Goal: Task Accomplishment & Management: Use online tool/utility

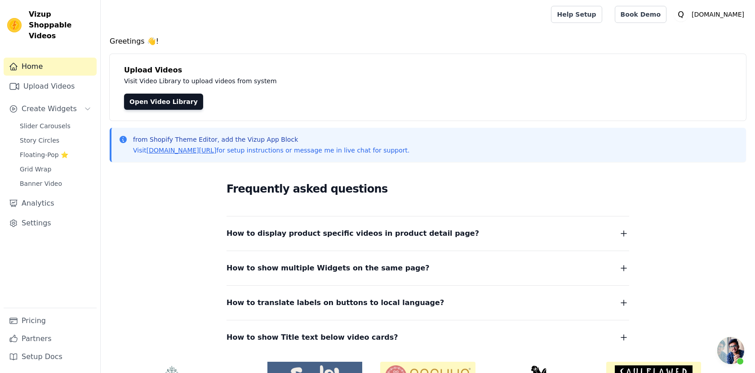
scroll to position [260, 0]
click at [61, 77] on link "Upload Videos" at bounding box center [50, 86] width 93 height 18
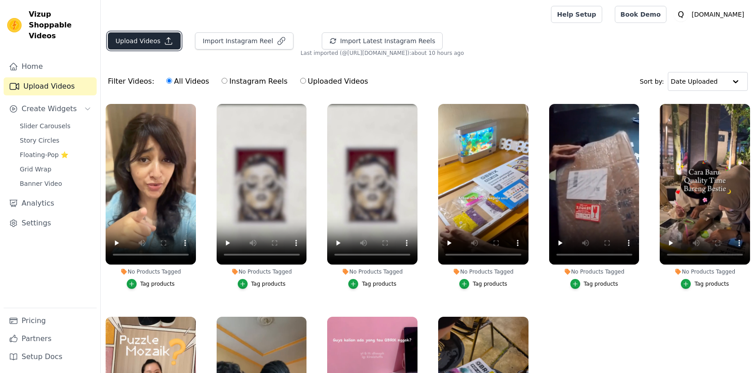
click at [144, 41] on button "Upload Videos" at bounding box center [144, 40] width 73 height 17
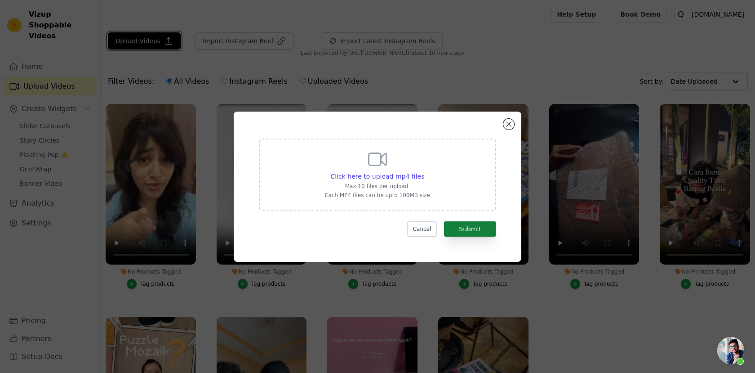
scroll to position [260, 0]
click at [401, 175] on span "Click here to upload mp4 files" at bounding box center [378, 176] width 94 height 7
click at [424, 172] on input "Click here to upload mp4 files Max 10 files per upload. Each MP4 files can be u…" at bounding box center [424, 171] width 0 height 0
type input "C:\fakepath\Banner Final (online-video-cutter.com).mp4"
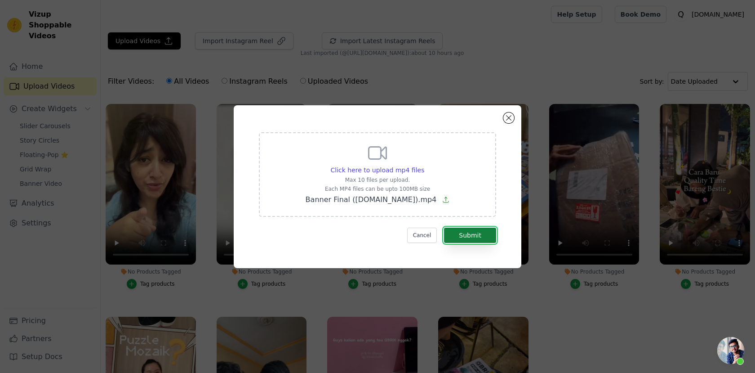
click at [463, 241] on button "Submit" at bounding box center [470, 234] width 52 height 15
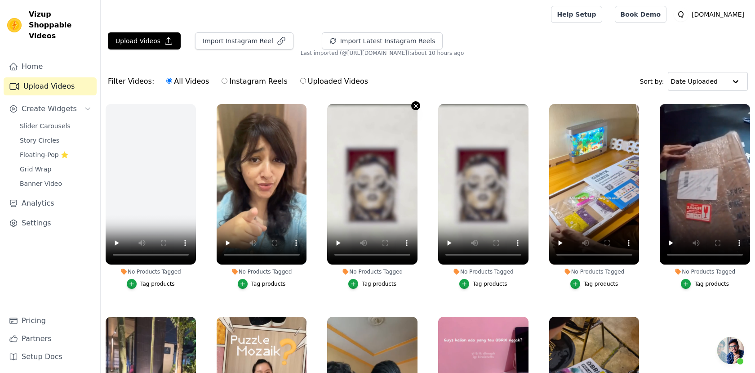
scroll to position [260, 0]
click at [416, 105] on icon "button" at bounding box center [416, 106] width 7 height 7
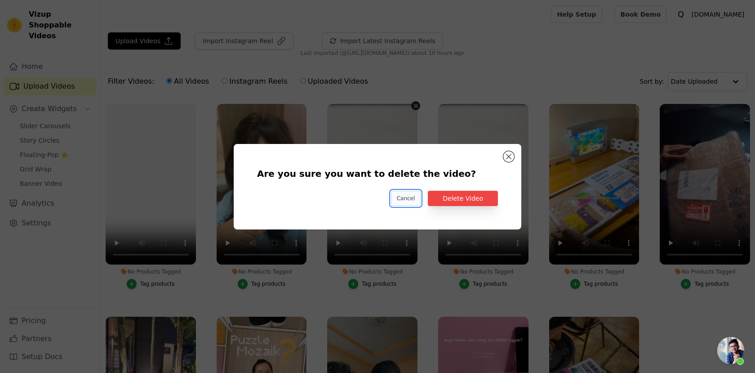
click at [413, 196] on button "Cancel" at bounding box center [406, 198] width 30 height 15
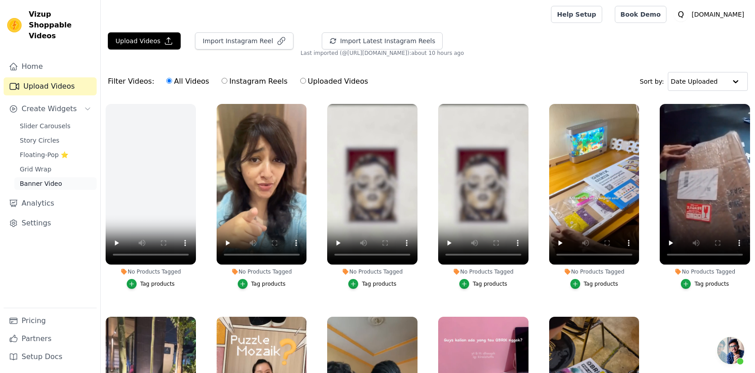
click at [45, 179] on span "Banner Video" at bounding box center [41, 183] width 42 height 9
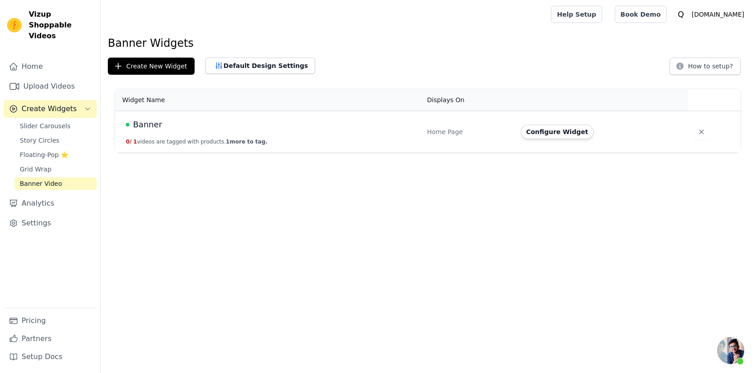
click at [290, 135] on td "Banner 0 / 1 videos are tagged with products. 1 more to tag." at bounding box center [268, 132] width 307 height 42
click at [219, 135] on td "Banner 0 / 1 videos are tagged with products. 1 more to tag." at bounding box center [268, 132] width 307 height 42
click at [567, 133] on button "Configure Widget" at bounding box center [557, 132] width 73 height 14
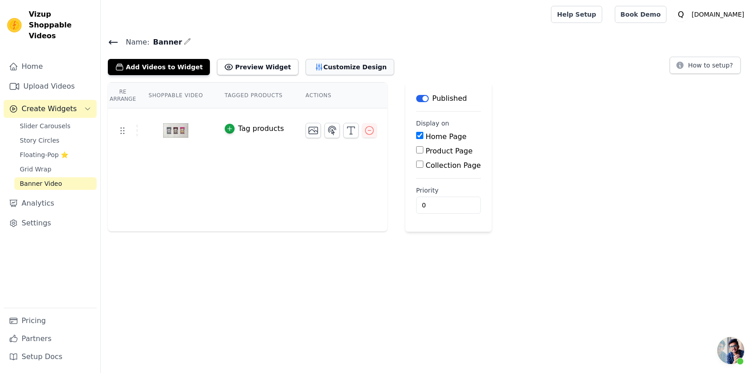
click at [306, 62] on button "Customize Design" at bounding box center [350, 67] width 89 height 16
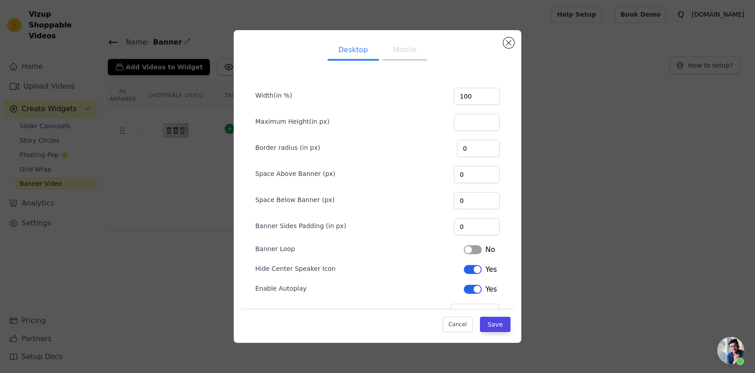
scroll to position [27, 0]
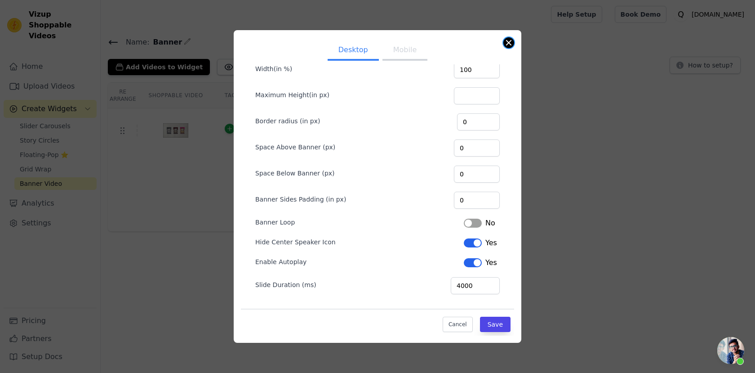
click at [509, 40] on button "Close modal" at bounding box center [509, 42] width 11 height 11
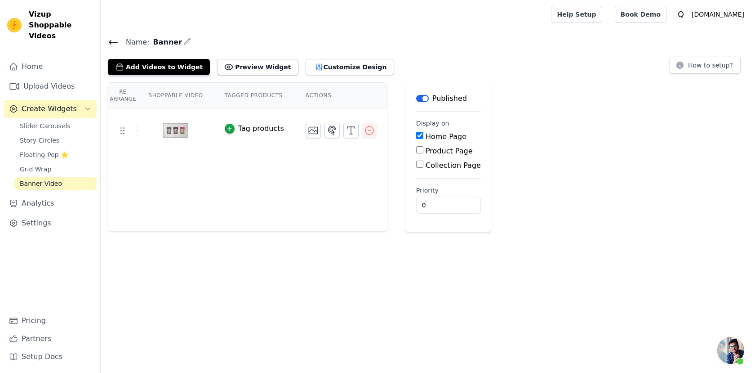
click at [113, 41] on icon at bounding box center [113, 42] width 11 height 11
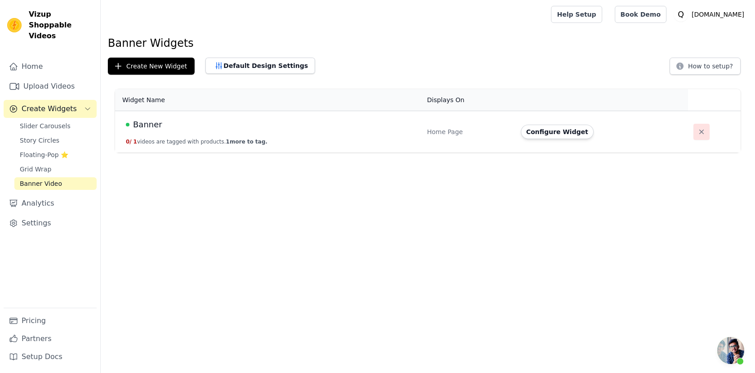
click at [700, 131] on icon "button" at bounding box center [701, 131] width 9 height 9
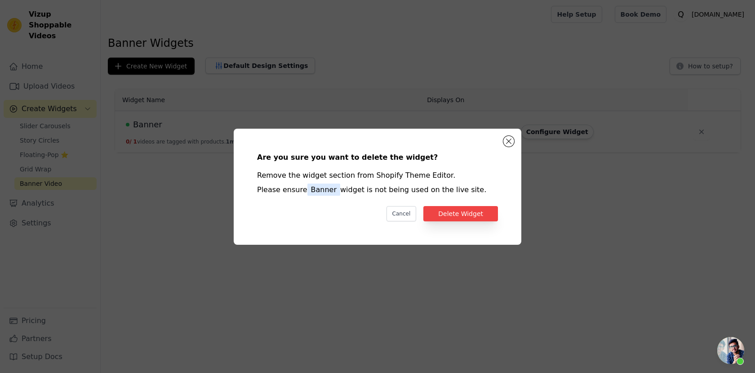
click at [459, 223] on div "Are you sure you want to delete the widget? Remove the widget section from Shop…" at bounding box center [377, 186] width 259 height 87
click at [460, 212] on button "Delete Widget" at bounding box center [461, 213] width 75 height 15
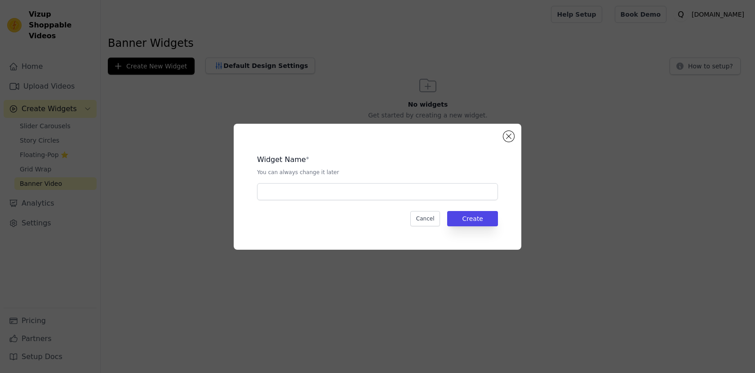
click at [290, 201] on div "Widget Name * You can always change it later Cancel Create" at bounding box center [377, 186] width 259 height 97
click at [291, 200] on div "Widget Name * You can always change it later Cancel Create" at bounding box center [377, 186] width 259 height 97
click at [304, 188] on input "text" at bounding box center [377, 191] width 241 height 17
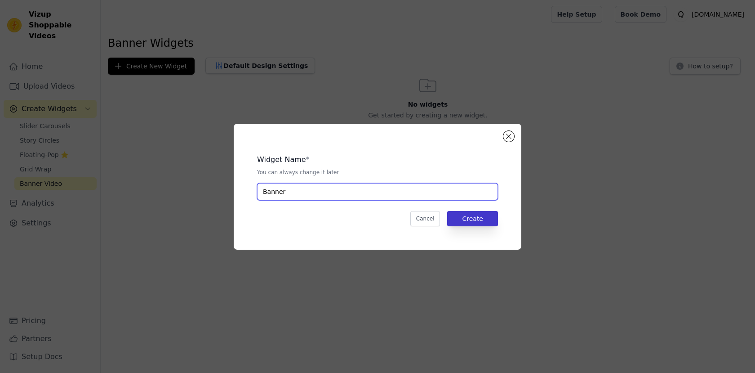
type input "Banner"
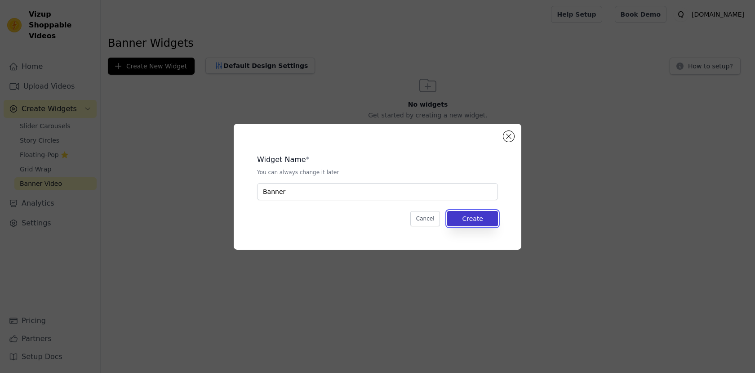
click at [471, 217] on button "Create" at bounding box center [472, 218] width 51 height 15
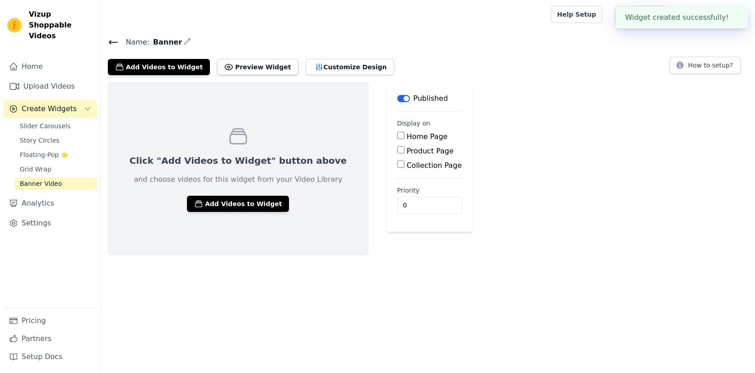
click at [397, 134] on input "Home Page" at bounding box center [400, 135] width 7 height 7
checkbox input "true"
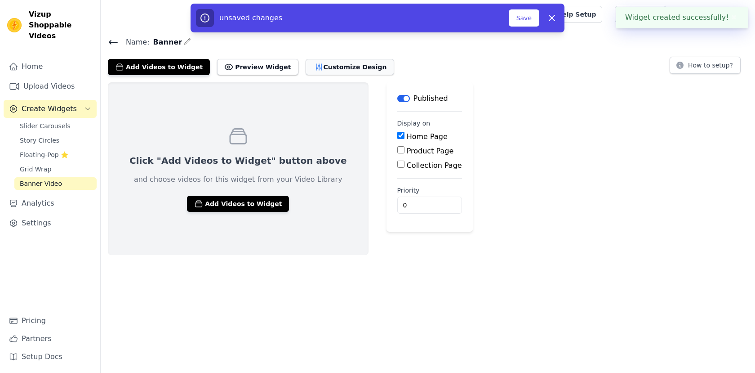
click at [314, 71] on button "Customize Design" at bounding box center [350, 67] width 89 height 16
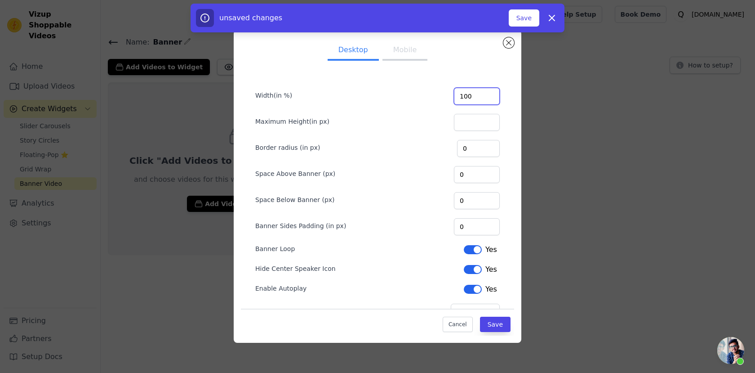
click at [488, 98] on input "100" at bounding box center [477, 96] width 46 height 17
click at [474, 98] on input "100" at bounding box center [477, 96] width 46 height 17
click at [479, 95] on input "100" at bounding box center [477, 96] width 46 height 17
type input "150"
click at [410, 107] on form "Width(in %) 150 Maximum Height(in px) Border radius (in px) 0 Space Above Banne…" at bounding box center [377, 199] width 259 height 256
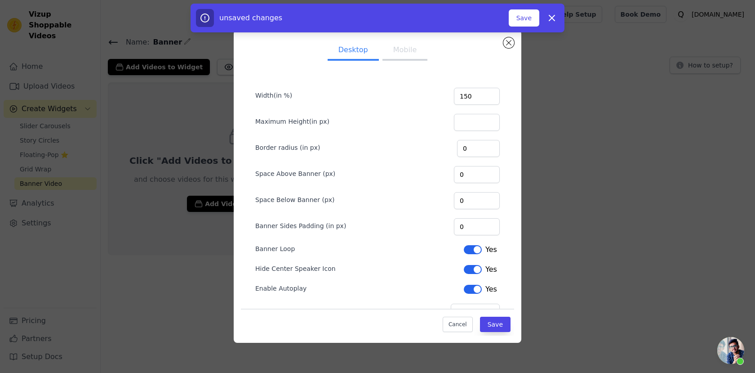
click at [408, 54] on button "Mobile" at bounding box center [405, 51] width 45 height 20
click at [477, 93] on input "100" at bounding box center [477, 96] width 46 height 17
type input "130"
click at [491, 329] on button "Save" at bounding box center [495, 324] width 31 height 15
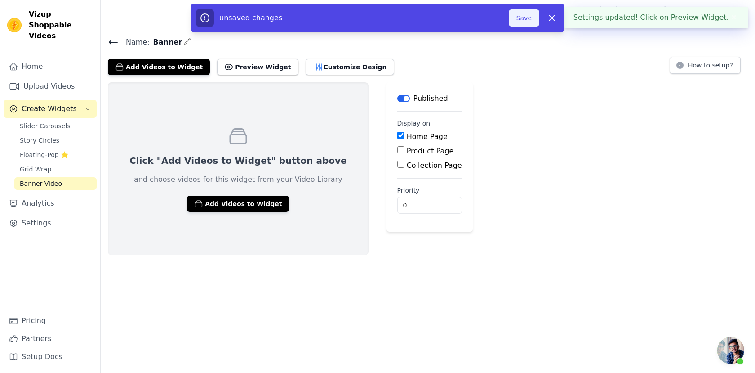
click at [519, 24] on button "Save" at bounding box center [524, 17] width 31 height 17
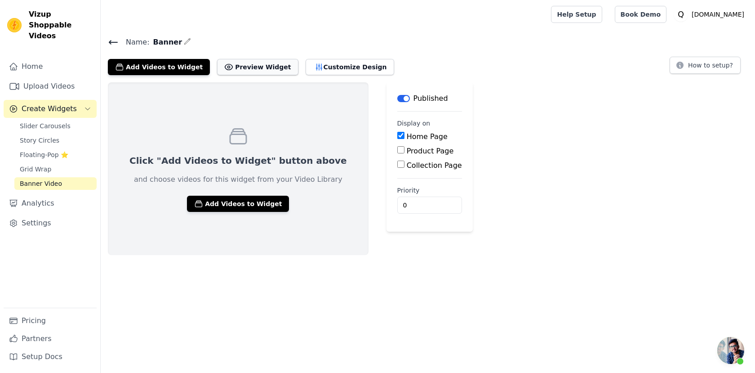
click at [235, 67] on button "Preview Widget" at bounding box center [257, 67] width 81 height 16
click at [58, 121] on span "Slider Carousels" at bounding box center [45, 125] width 51 height 9
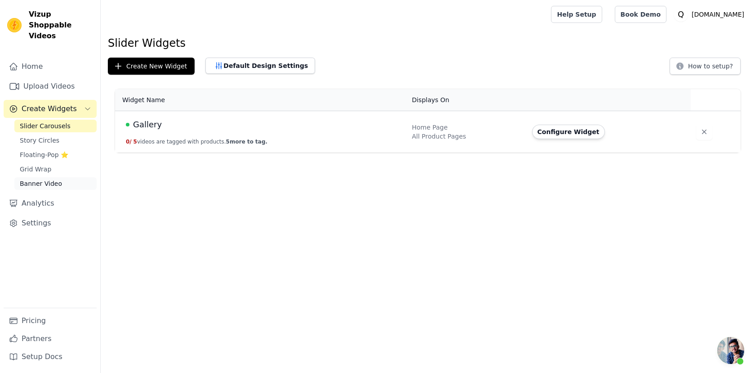
click at [48, 179] on span "Banner Video" at bounding box center [41, 183] width 42 height 9
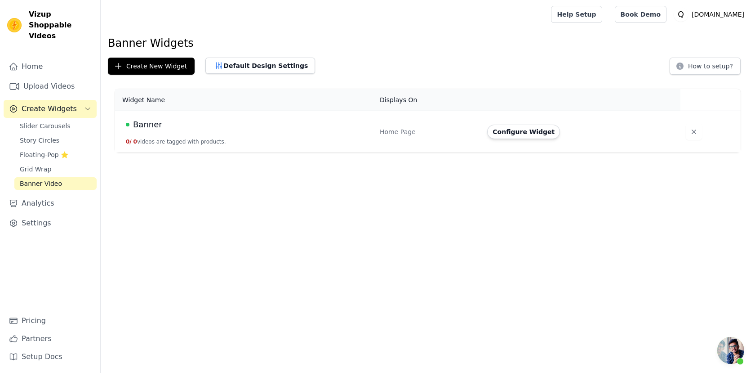
click at [375, 142] on td "Banner 0 / 0 videos are tagged with products." at bounding box center [244, 132] width 259 height 42
click at [272, 119] on div "Banner" at bounding box center [247, 124] width 243 height 13
click at [139, 137] on td "Banner 0 / 0 videos are tagged with products." at bounding box center [244, 132] width 259 height 42
click at [144, 128] on span "Banner" at bounding box center [147, 124] width 29 height 13
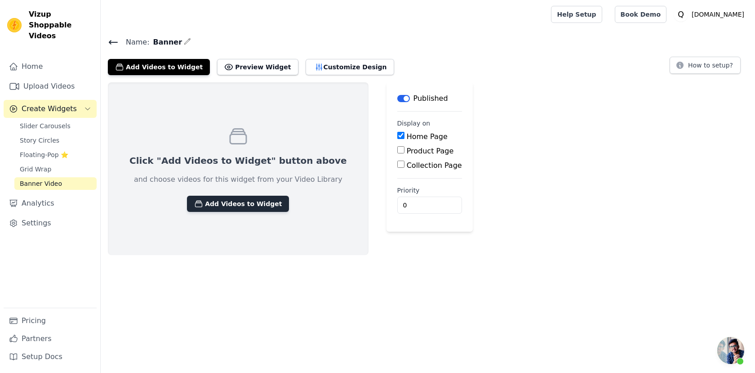
click at [226, 204] on button "Add Videos to Widget" at bounding box center [238, 204] width 102 height 16
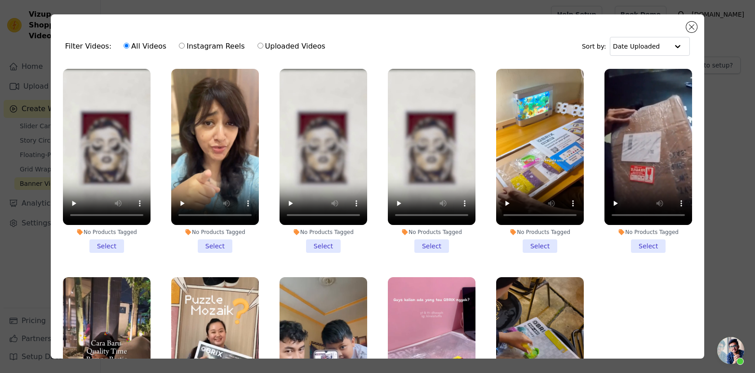
click at [105, 249] on li "No Products Tagged Select" at bounding box center [107, 161] width 88 height 184
click at [0, 0] on input "No Products Tagged Select" at bounding box center [0, 0] width 0 height 0
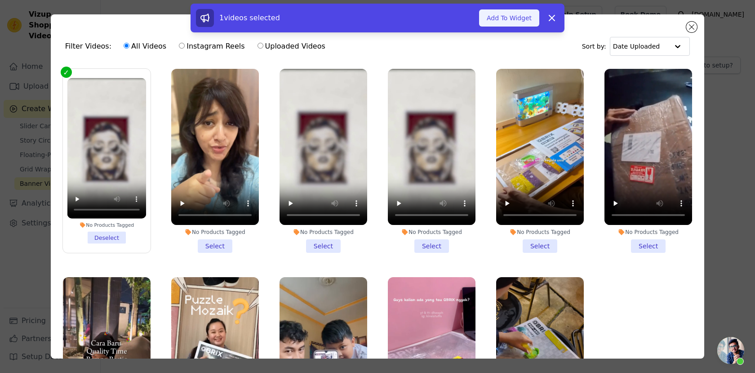
click at [518, 19] on button "Add To Widget" at bounding box center [509, 17] width 60 height 17
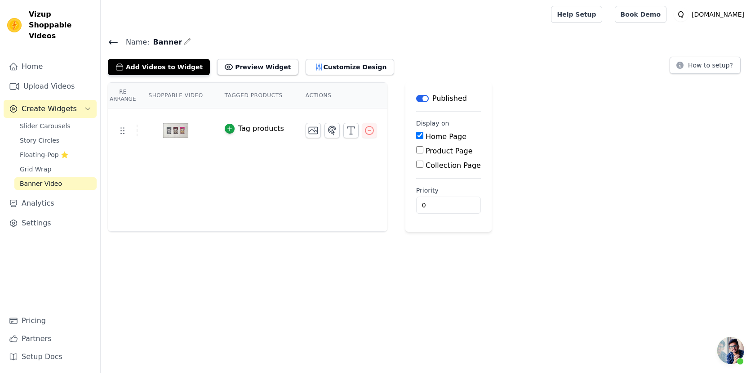
click at [540, 0] on div at bounding box center [324, 14] width 433 height 29
drag, startPoint x: 547, startPoint y: 0, endPoint x: 534, endPoint y: 0, distance: 12.6
click at [468, 2] on div at bounding box center [324, 14] width 433 height 29
click at [246, 68] on button "Preview Widget" at bounding box center [257, 67] width 81 height 16
click at [319, 67] on button "Customize Design" at bounding box center [350, 67] width 89 height 16
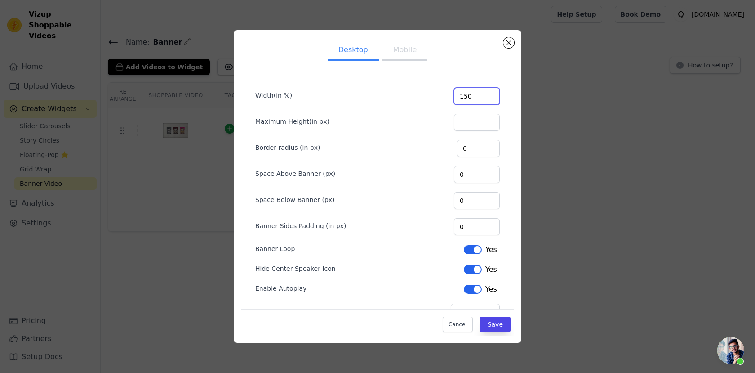
drag, startPoint x: 480, startPoint y: 96, endPoint x: 478, endPoint y: 103, distance: 7.9
click at [480, 97] on input "150" at bounding box center [477, 96] width 46 height 17
type input "120"
click at [505, 323] on button "Save" at bounding box center [495, 324] width 31 height 15
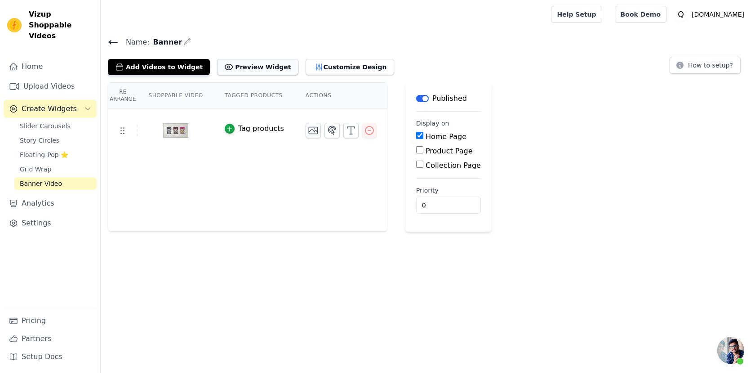
click at [245, 68] on button "Preview Widget" at bounding box center [257, 67] width 81 height 16
click at [246, 64] on button "Preview Widget" at bounding box center [257, 67] width 81 height 16
click at [308, 62] on button "Customize Design" at bounding box center [350, 67] width 89 height 16
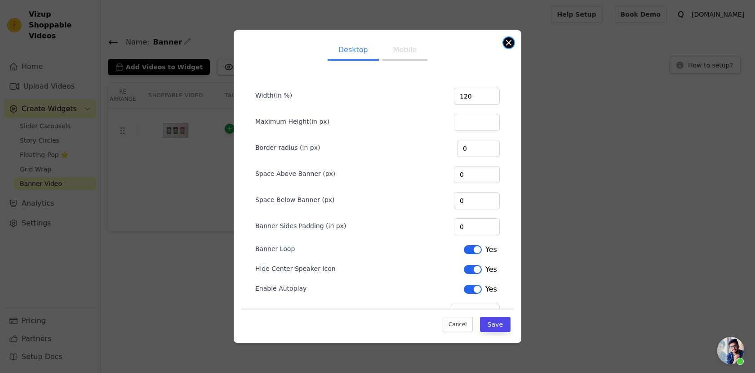
click at [510, 42] on button "Close modal" at bounding box center [509, 42] width 11 height 11
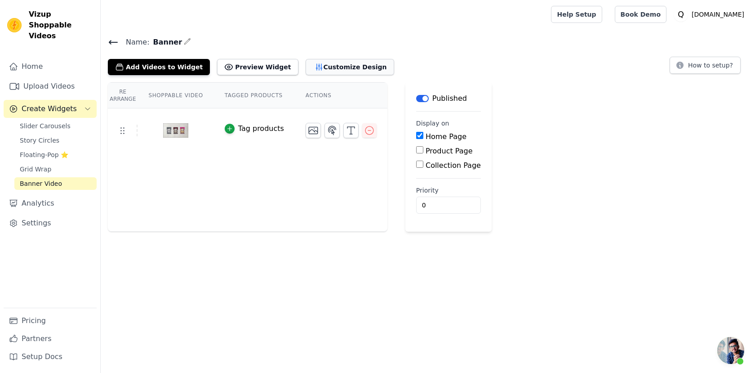
click at [347, 63] on button "Customize Design" at bounding box center [350, 67] width 89 height 16
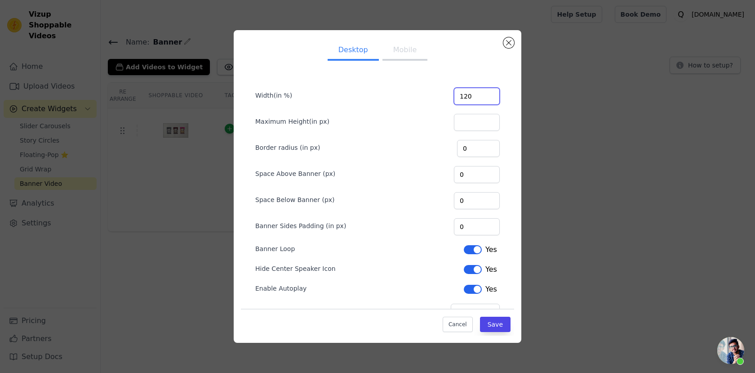
click at [477, 97] on input "120" at bounding box center [477, 96] width 46 height 17
type input "150"
click at [492, 322] on button "Save" at bounding box center [495, 324] width 31 height 15
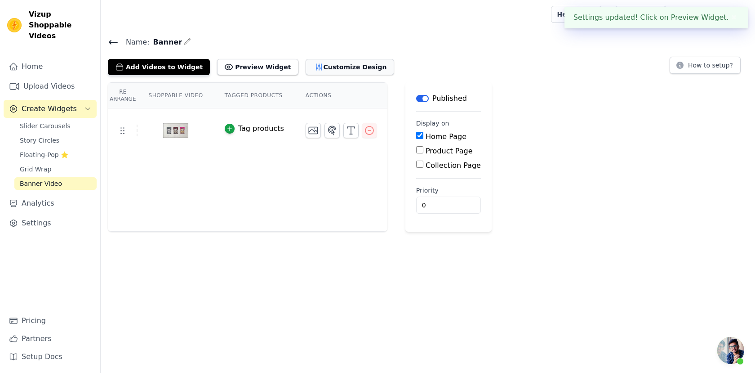
click at [351, 68] on button "Customize Design" at bounding box center [350, 67] width 89 height 16
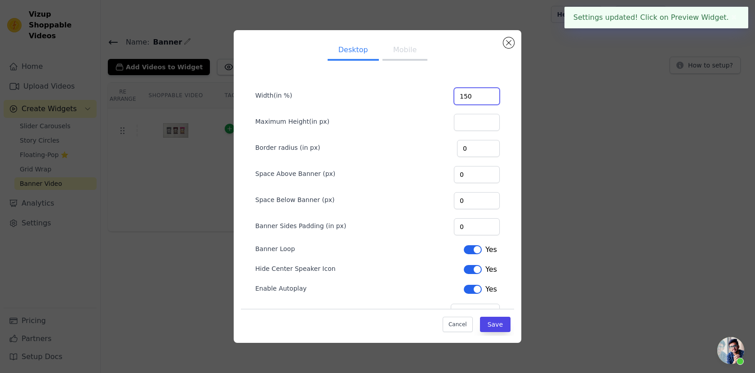
click at [476, 97] on input "150" at bounding box center [477, 96] width 46 height 17
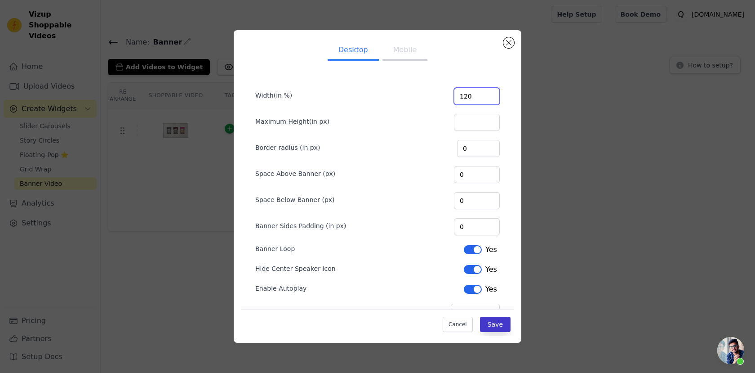
type input "120"
click at [492, 327] on button "Save" at bounding box center [495, 324] width 31 height 15
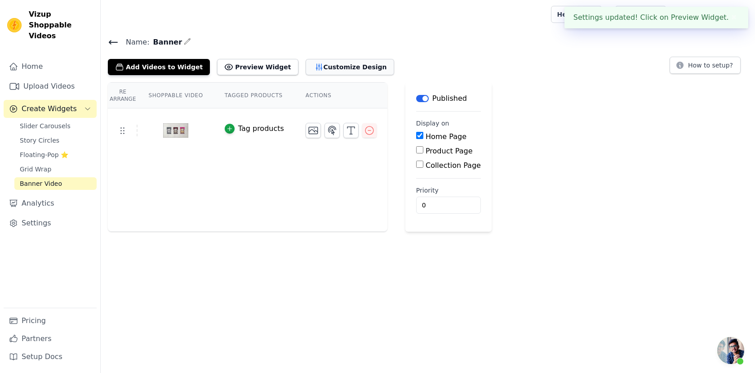
click at [315, 66] on icon "button" at bounding box center [319, 66] width 9 height 9
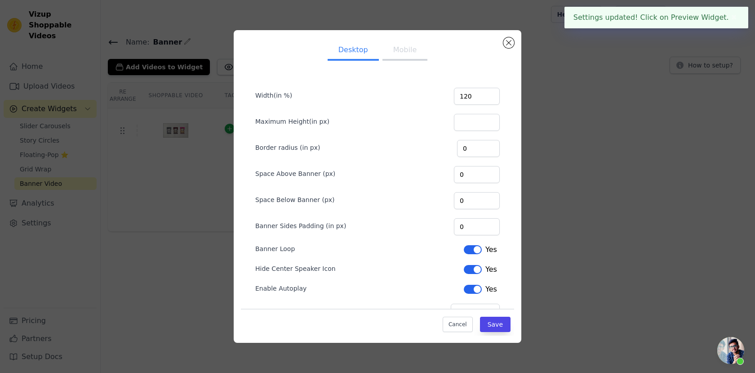
click at [398, 46] on button "Mobile" at bounding box center [405, 51] width 45 height 20
click at [476, 98] on input "130" at bounding box center [477, 96] width 46 height 17
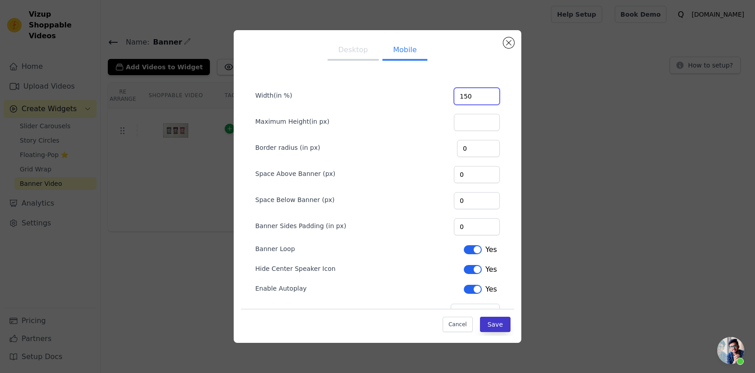
type input "150"
click at [500, 329] on button "Save" at bounding box center [495, 324] width 31 height 15
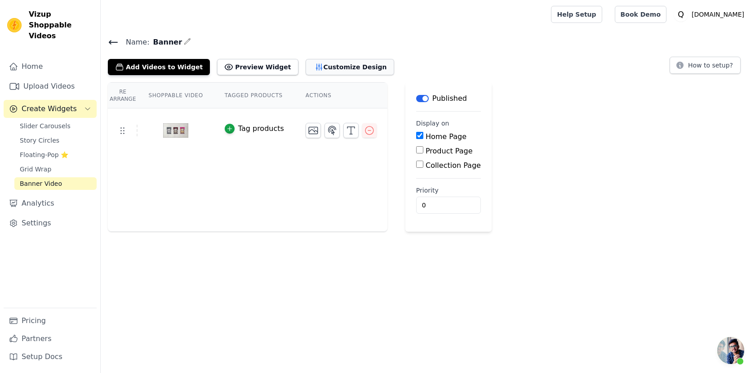
click at [325, 65] on button "Customize Design" at bounding box center [350, 67] width 89 height 16
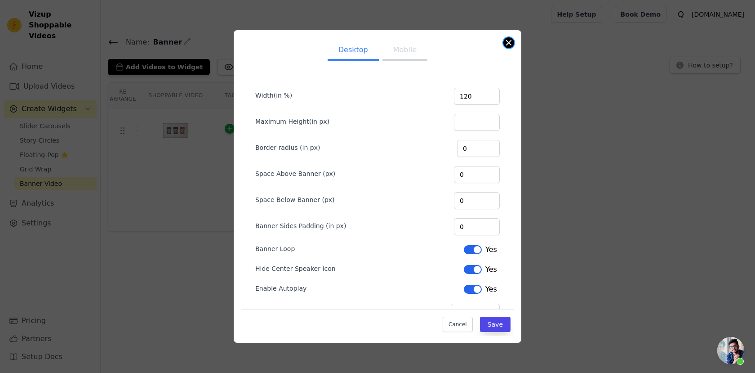
click at [505, 41] on button "Close modal" at bounding box center [509, 42] width 11 height 11
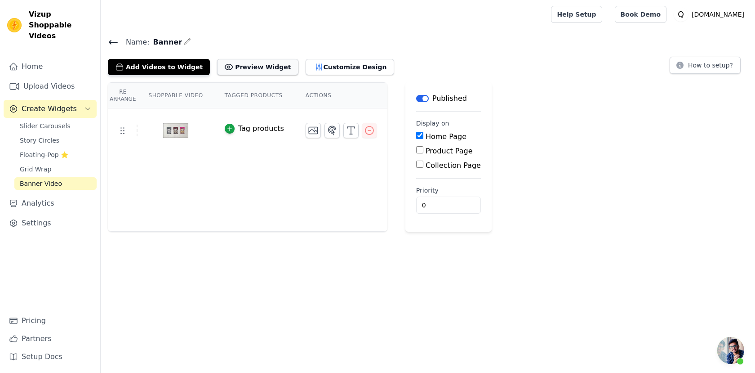
click at [250, 69] on button "Preview Widget" at bounding box center [257, 67] width 81 height 16
click at [310, 56] on div "Add Videos to Widget Preview Widget Customize Design" at bounding box center [255, 65] width 294 height 20
click at [317, 67] on button "Customize Design" at bounding box center [350, 67] width 89 height 16
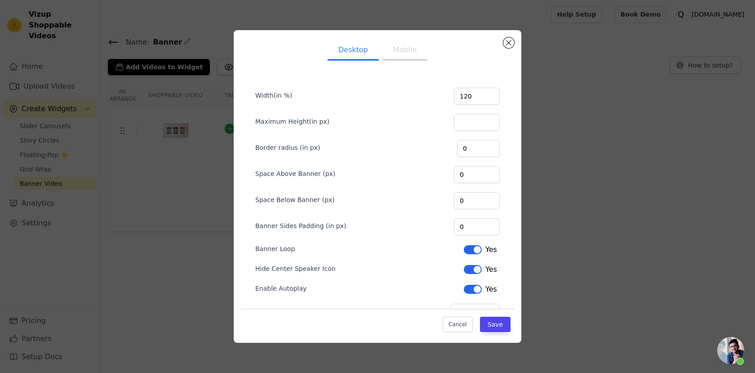
click at [409, 54] on button "Mobile" at bounding box center [405, 51] width 45 height 20
click at [476, 98] on input "150" at bounding box center [477, 96] width 46 height 17
type input "200"
click at [492, 327] on button "Save" at bounding box center [495, 324] width 31 height 15
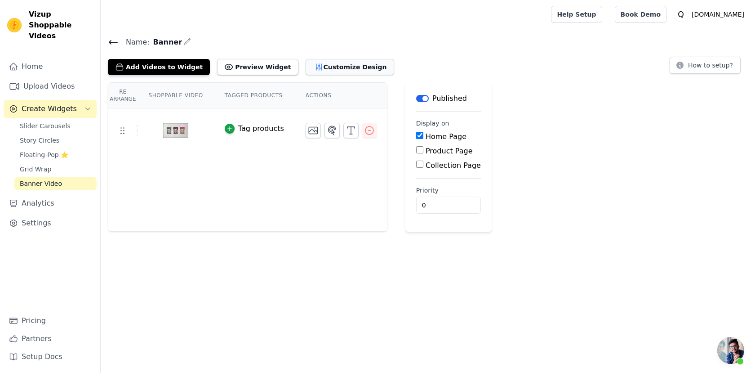
click at [312, 72] on button "Customize Design" at bounding box center [350, 67] width 89 height 16
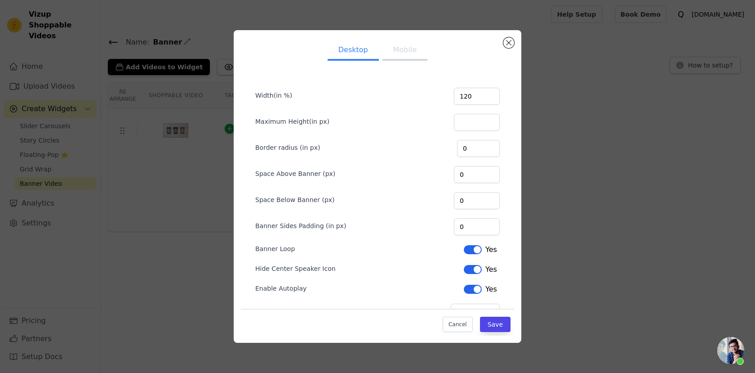
click at [270, 121] on label "Maximum Height(in px)" at bounding box center [292, 121] width 74 height 9
click at [454, 121] on input "Maximum Height(in px)" at bounding box center [477, 122] width 46 height 17
click at [326, 117] on div "Maximum Height(in px)" at bounding box center [377, 121] width 245 height 19
click at [267, 81] on form "Width(in %) 120 Maximum Height(in px) Border radius (in px) 0 Space Above Banne…" at bounding box center [377, 199] width 259 height 256
click at [275, 132] on form "Width(in %) 120 Maximum Height(in px) Border radius (in px) 0 Space Above Banne…" at bounding box center [377, 199] width 259 height 256
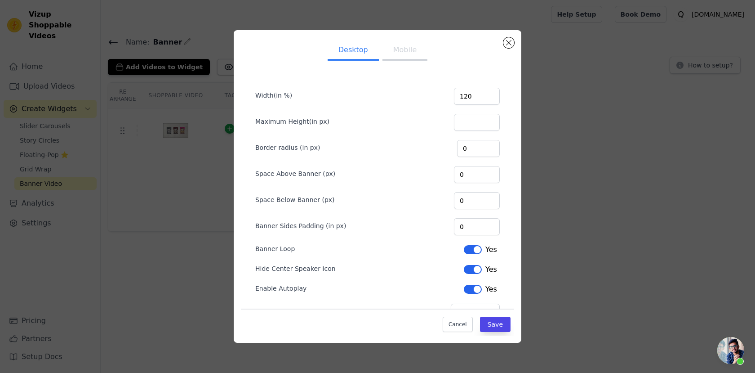
click at [275, 146] on label "Border radius (in px)" at bounding box center [287, 147] width 65 height 9
click at [457, 146] on input "0" at bounding box center [478, 148] width 43 height 17
click at [490, 146] on input "1" at bounding box center [478, 148] width 43 height 17
click at [490, 146] on input "2" at bounding box center [478, 148] width 43 height 17
click at [490, 146] on input "3" at bounding box center [478, 148] width 43 height 17
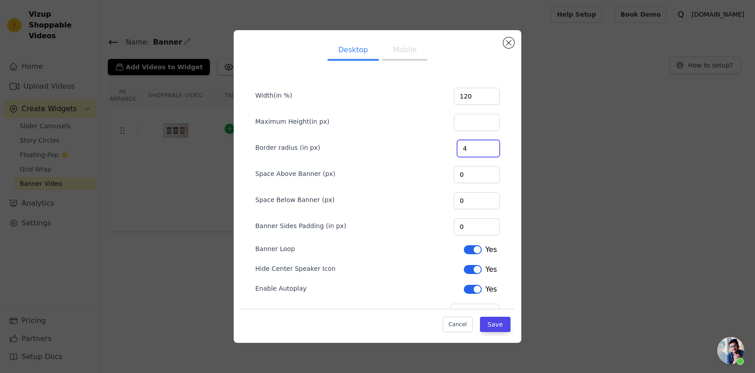
click at [490, 146] on input "4" at bounding box center [478, 148] width 43 height 17
click at [490, 146] on input "5" at bounding box center [478, 148] width 43 height 17
click at [490, 146] on input "6" at bounding box center [478, 148] width 43 height 17
click at [490, 146] on input "7" at bounding box center [478, 148] width 43 height 17
click at [490, 146] on input "8" at bounding box center [478, 148] width 43 height 17
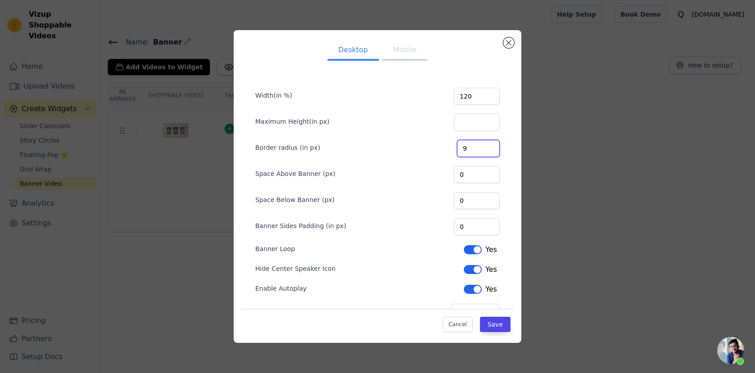
click at [490, 146] on input "9" at bounding box center [478, 148] width 43 height 17
type input "10"
click at [490, 146] on input "10" at bounding box center [478, 148] width 43 height 17
click at [495, 325] on button "Save" at bounding box center [495, 324] width 31 height 15
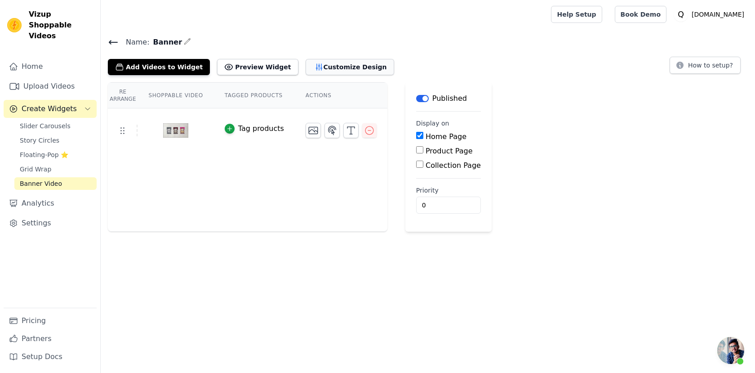
click at [329, 66] on button "Customize Design" at bounding box center [350, 67] width 89 height 16
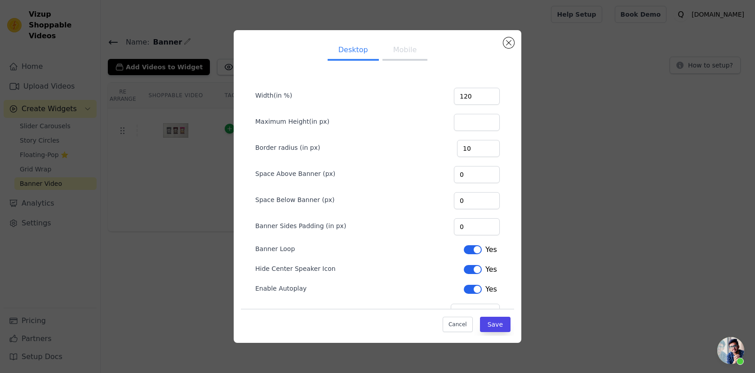
scroll to position [27, 0]
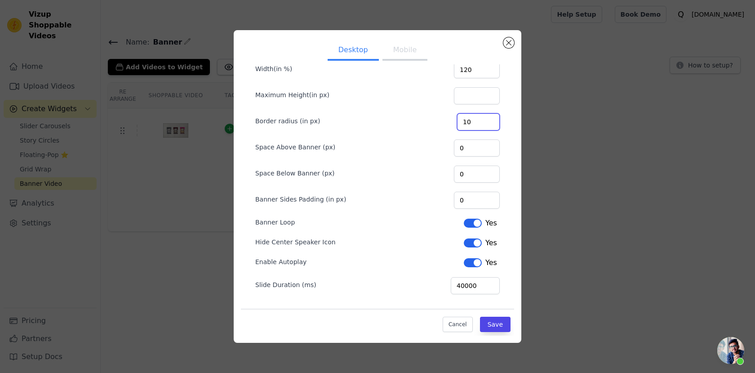
click at [481, 121] on input "10" at bounding box center [478, 121] width 43 height 17
type input "15"
click at [491, 336] on div "Desktop Mobile Width(in %) 120 Maximum Height(in px) Border radius (in px) 15 S…" at bounding box center [378, 186] width 288 height 312
click at [495, 321] on button "Save" at bounding box center [495, 324] width 31 height 15
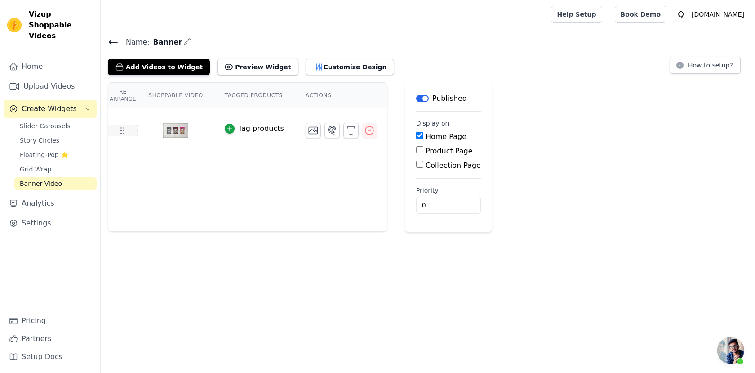
click at [129, 129] on td at bounding box center [123, 131] width 30 height 12
click at [309, 65] on button "Customize Design" at bounding box center [350, 67] width 89 height 16
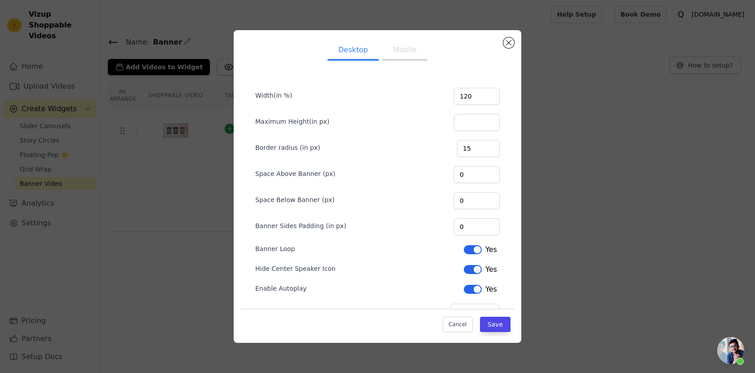
click at [402, 49] on button "Mobile" at bounding box center [405, 51] width 45 height 20
click at [352, 49] on button "Desktop" at bounding box center [353, 51] width 51 height 20
click at [476, 98] on input "120" at bounding box center [477, 96] width 46 height 17
type input "200"
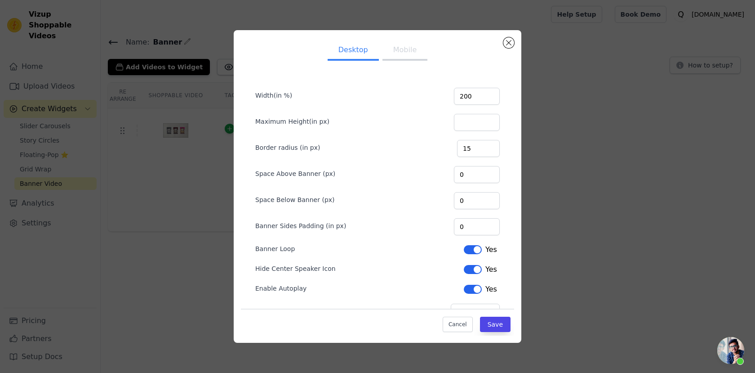
click at [396, 243] on div "Banner Loop Label Yes" at bounding box center [377, 248] width 245 height 13
click at [497, 326] on button "Save" at bounding box center [495, 324] width 31 height 15
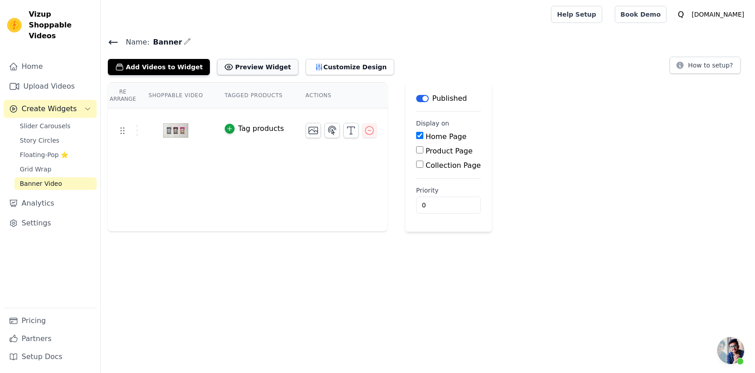
click at [254, 63] on button "Preview Widget" at bounding box center [257, 67] width 81 height 16
click at [317, 52] on div "Name: Banner Add Videos to Widget Preview Widget Customize Design How to setup?" at bounding box center [428, 55] width 655 height 39
click at [318, 66] on button "Customize Design" at bounding box center [350, 67] width 89 height 16
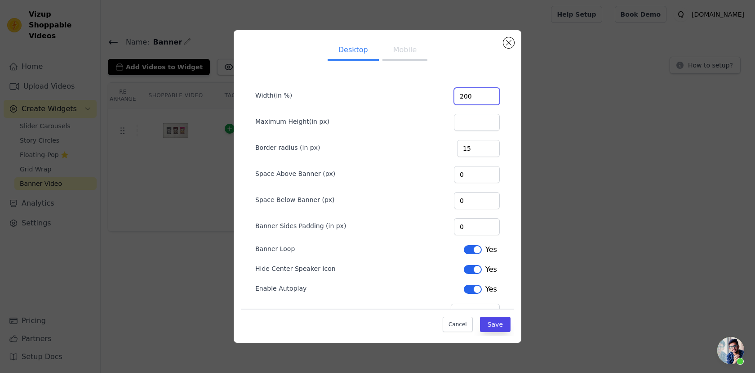
drag, startPoint x: 474, startPoint y: 96, endPoint x: 465, endPoint y: 96, distance: 9.0
click at [464, 96] on div "Width(in %) 200" at bounding box center [377, 95] width 245 height 19
type input "50"
click at [500, 320] on button "Save" at bounding box center [495, 324] width 31 height 15
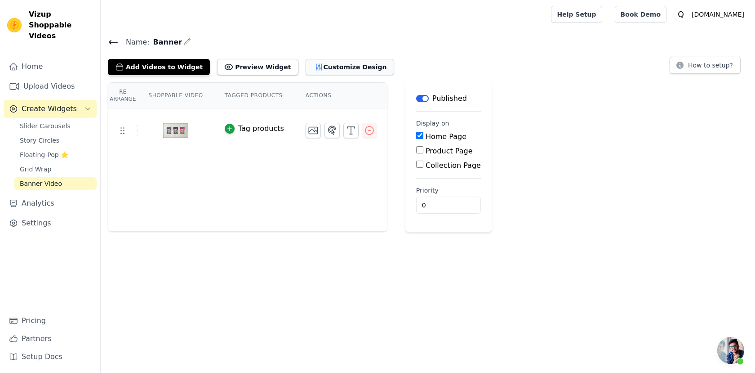
click at [336, 69] on button "Customize Design" at bounding box center [350, 67] width 89 height 16
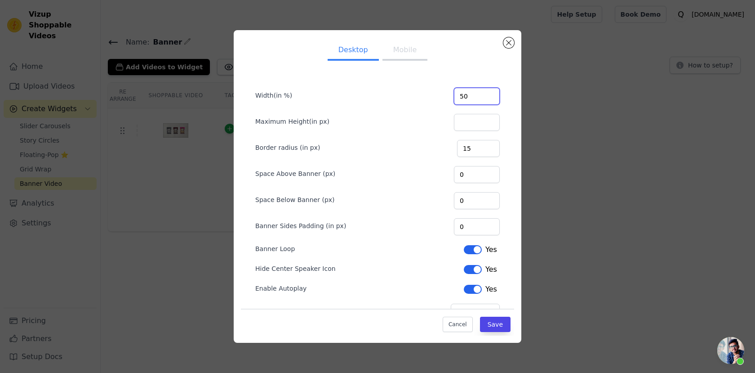
click at [472, 98] on input "50" at bounding box center [477, 96] width 46 height 17
type input "200"
click at [478, 226] on input "0" at bounding box center [477, 226] width 46 height 17
click at [491, 228] on input "0" at bounding box center [477, 226] width 46 height 17
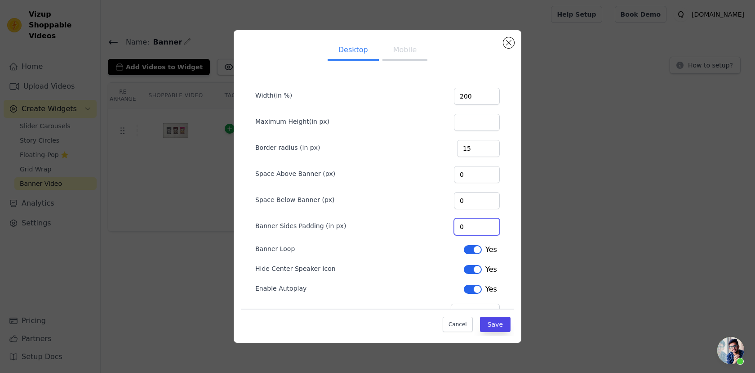
click at [491, 228] on input "0" at bounding box center [477, 226] width 46 height 17
click at [479, 227] on input "0" at bounding box center [477, 226] width 46 height 17
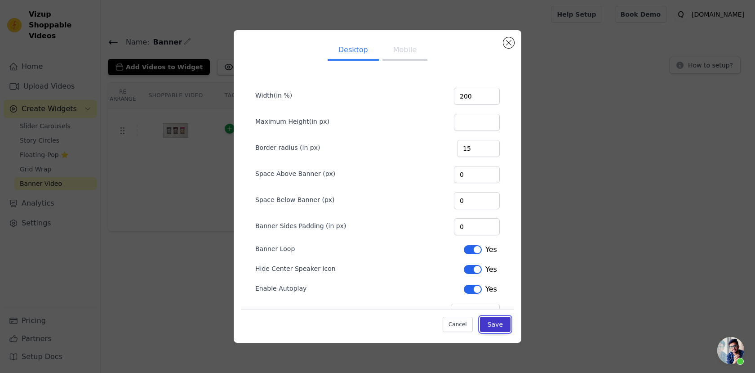
click at [490, 323] on button "Save" at bounding box center [495, 324] width 31 height 15
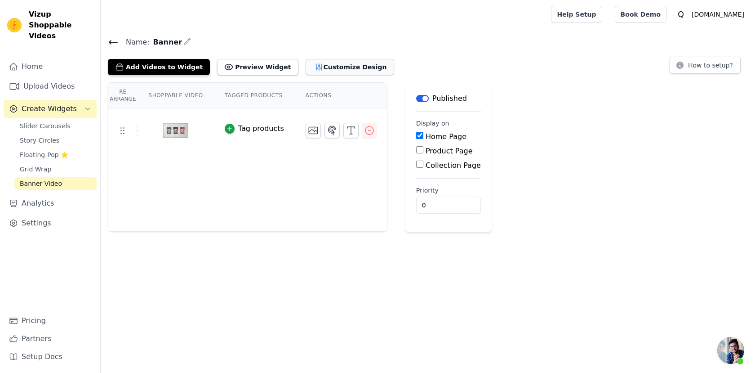
click at [323, 67] on button "Customize Design" at bounding box center [350, 67] width 89 height 16
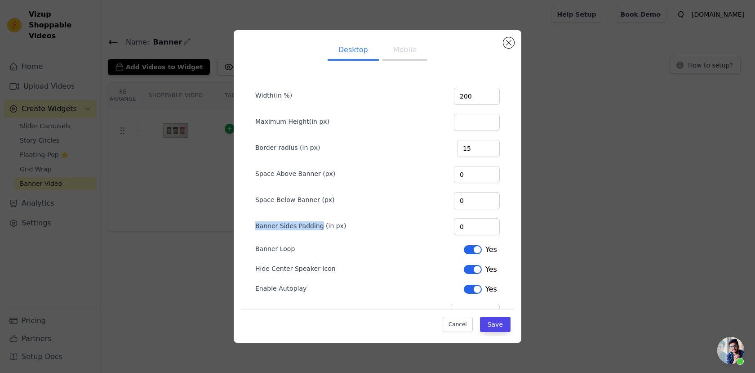
drag, startPoint x: 254, startPoint y: 224, endPoint x: 319, endPoint y: 225, distance: 64.7
click at [319, 225] on form "Width(in %) 200 Maximum Height(in px) Border radius (in px) 15 Space Above Bann…" at bounding box center [377, 199] width 259 height 256
copy label "Banner Sides Padding"
click at [477, 228] on input "0" at bounding box center [477, 226] width 46 height 17
click at [492, 225] on input "1" at bounding box center [477, 226] width 46 height 17
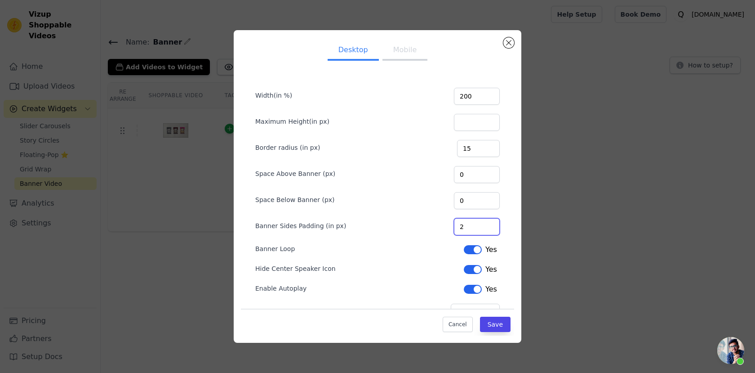
click at [492, 225] on input "2" at bounding box center [477, 226] width 46 height 17
click at [492, 225] on input "3" at bounding box center [477, 226] width 46 height 17
click at [492, 225] on input "4" at bounding box center [477, 226] width 46 height 17
click at [492, 225] on input "5" at bounding box center [477, 226] width 46 height 17
click at [492, 225] on input "6" at bounding box center [477, 226] width 46 height 17
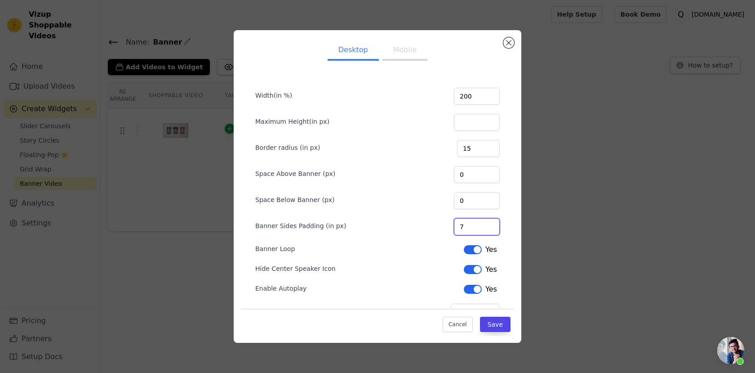
click at [492, 225] on input "7" at bounding box center [477, 226] width 46 height 17
click at [492, 225] on input "8" at bounding box center [477, 226] width 46 height 17
click at [492, 225] on input "9" at bounding box center [477, 226] width 46 height 17
click at [492, 225] on input "10" at bounding box center [477, 226] width 46 height 17
click at [492, 225] on input "11" at bounding box center [477, 226] width 46 height 17
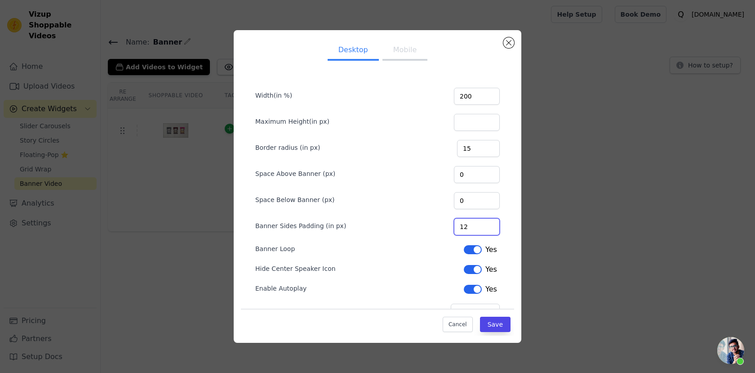
click at [492, 225] on input "12" at bounding box center [477, 226] width 46 height 17
click at [492, 225] on input "13" at bounding box center [477, 226] width 46 height 17
click at [492, 225] on input "14" at bounding box center [477, 226] width 46 height 17
click at [492, 225] on input "15" at bounding box center [477, 226] width 46 height 17
click at [492, 225] on input "16" at bounding box center [477, 226] width 46 height 17
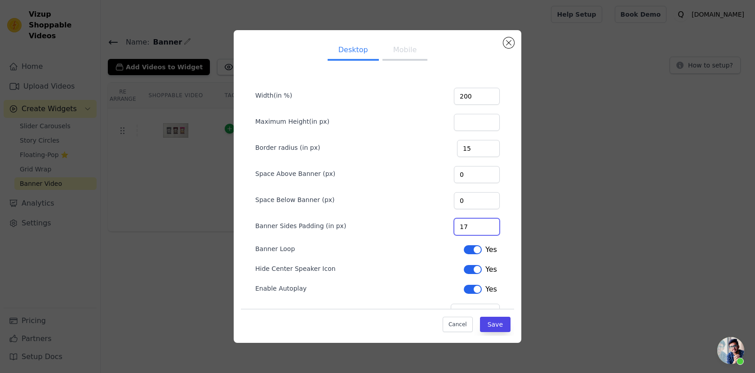
click at [492, 225] on input "17" at bounding box center [477, 226] width 46 height 17
click at [492, 225] on input "18" at bounding box center [477, 226] width 46 height 17
click at [492, 225] on input "19" at bounding box center [477, 226] width 46 height 17
click at [492, 225] on input "20" at bounding box center [477, 226] width 46 height 17
click at [492, 225] on input "21" at bounding box center [477, 226] width 46 height 17
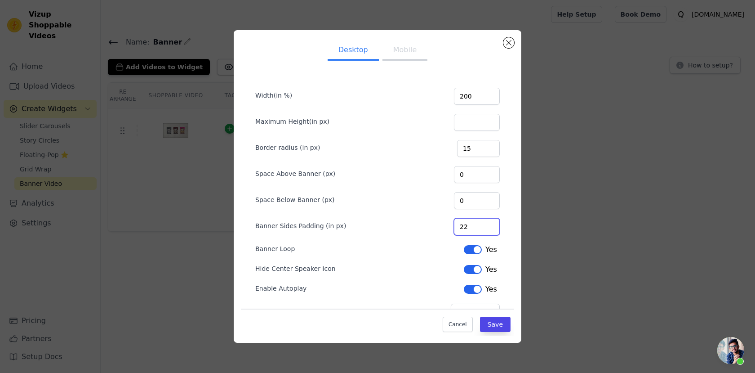
click at [492, 225] on input "22" at bounding box center [477, 226] width 46 height 17
click at [475, 223] on input "22" at bounding box center [477, 226] width 46 height 17
type input "50"
click at [497, 321] on button "Save" at bounding box center [495, 324] width 31 height 15
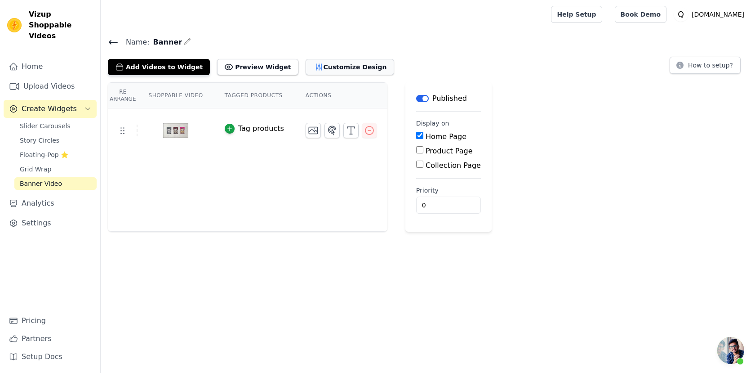
click at [306, 70] on button "Customize Design" at bounding box center [350, 67] width 89 height 16
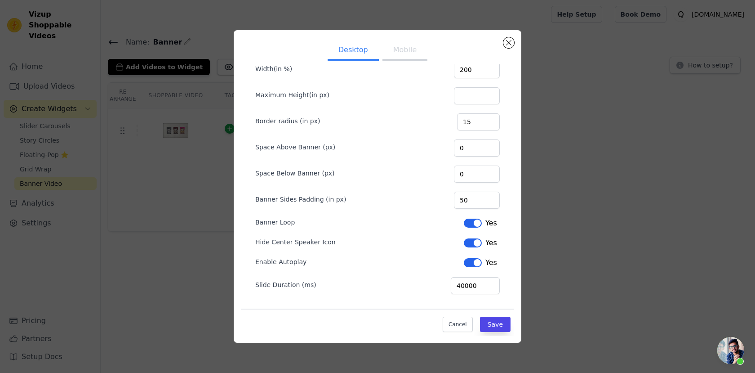
scroll to position [0, 0]
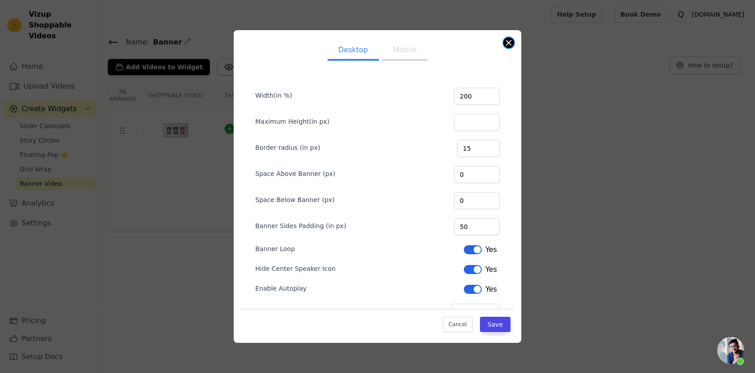
click at [508, 41] on button "Close modal" at bounding box center [509, 42] width 11 height 11
